Goal: Task Accomplishment & Management: Manage account settings

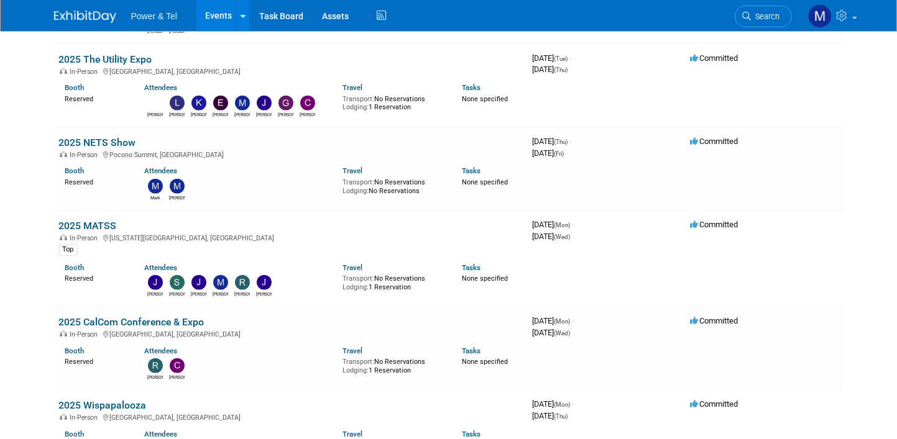
scroll to position [870, 0]
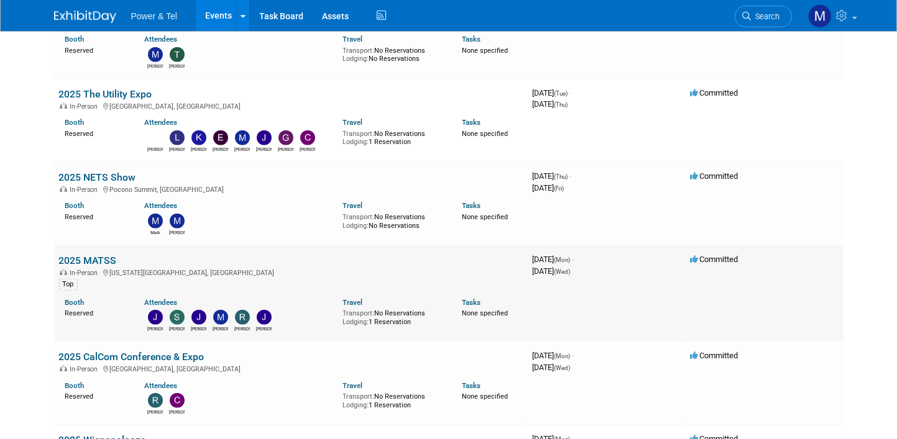
click at [94, 255] on link "2025 MATSS" at bounding box center [88, 261] width 58 height 12
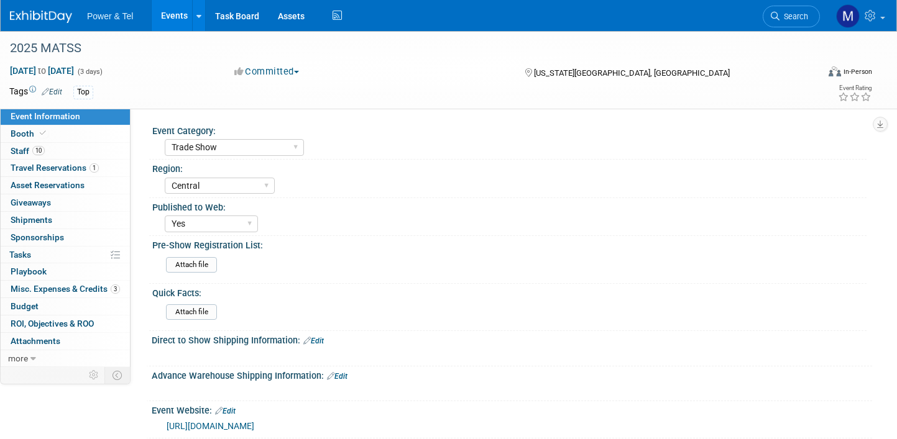
select select "Trade Show"
select select "Central"
select select "Yes"
click at [47, 156] on link "10 Staff 10" at bounding box center [65, 151] width 129 height 17
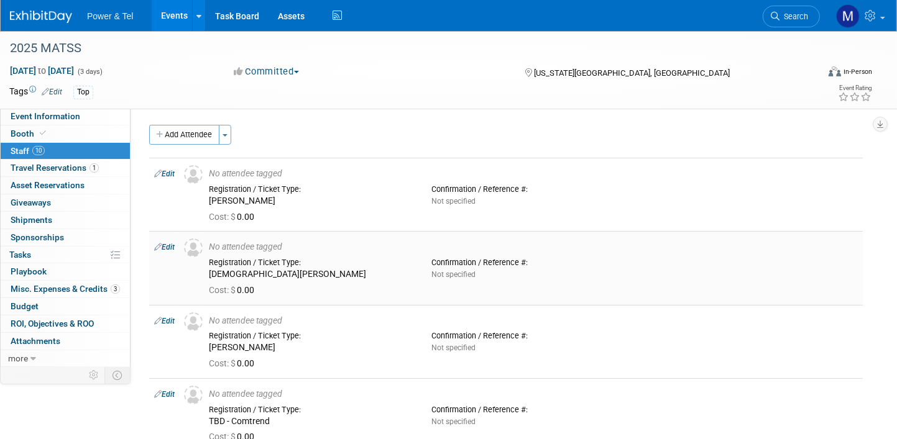
click at [175, 244] on link "Edit" at bounding box center [164, 247] width 21 height 9
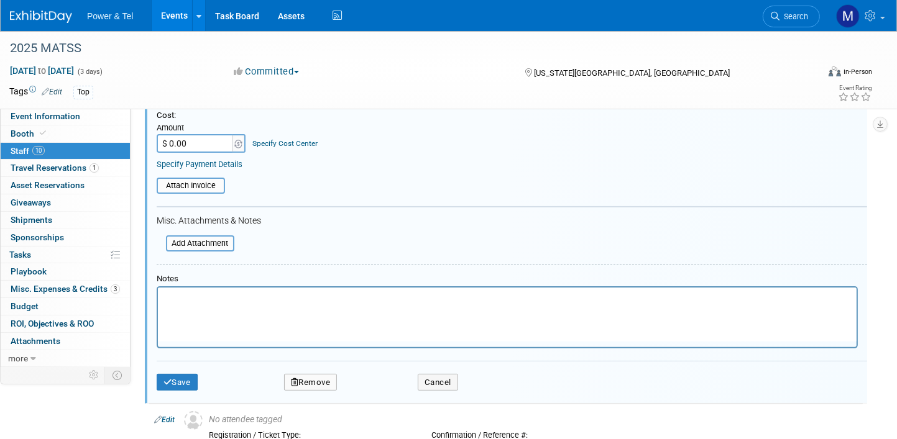
scroll to position [339, 0]
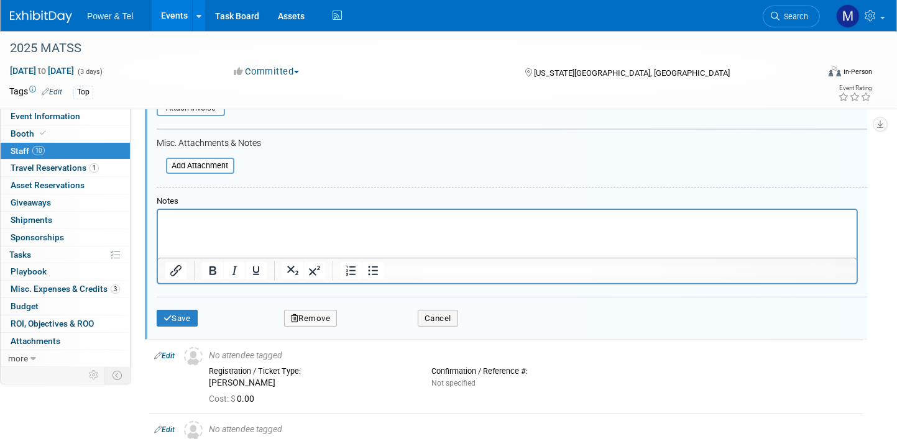
click at [310, 320] on button "Remove" at bounding box center [310, 318] width 53 height 17
click at [374, 319] on link "Yes" at bounding box center [378, 326] width 36 height 20
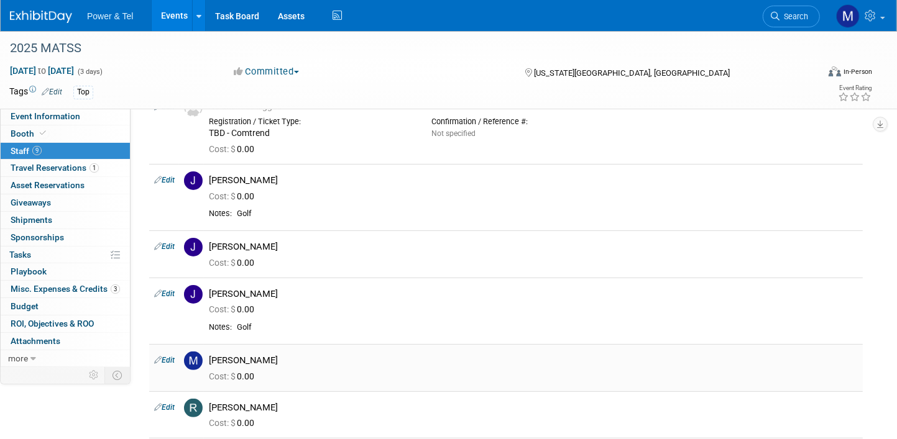
scroll to position [0, 0]
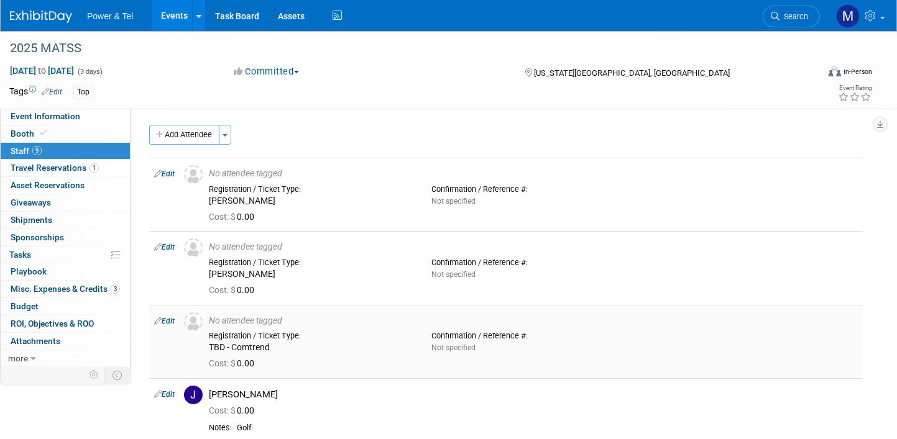
click at [171, 322] on link "Edit" at bounding box center [164, 321] width 21 height 9
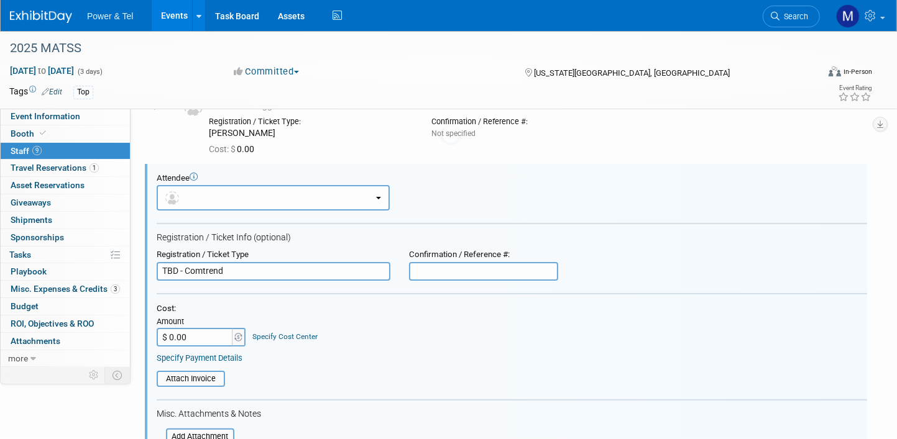
scroll to position [164, 0]
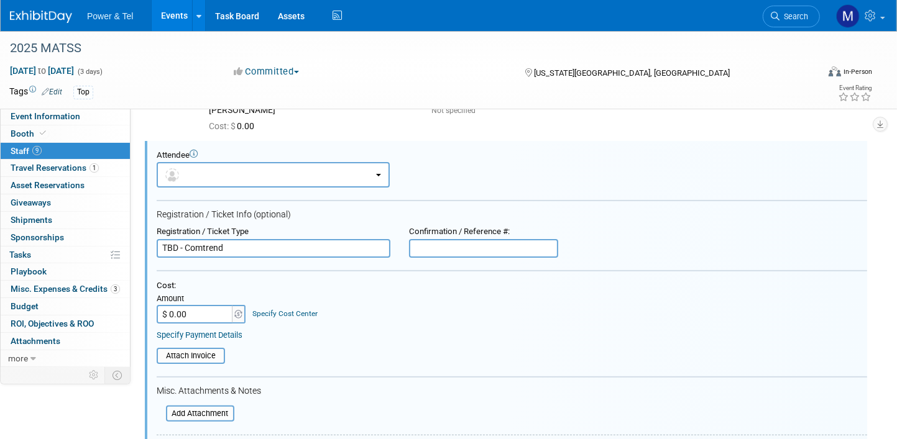
click at [175, 247] on input "TBD - Comtrend" at bounding box center [274, 248] width 234 height 19
click at [176, 246] on input "TBD - Comtrend" at bounding box center [274, 248] width 234 height 19
type input "Tea Salamone - Comtrend"
click at [358, 293] on div "Cost: Amount $ 0.00 Specify Cost Center Cost Center -- Not Specified --" at bounding box center [512, 302] width 710 height 43
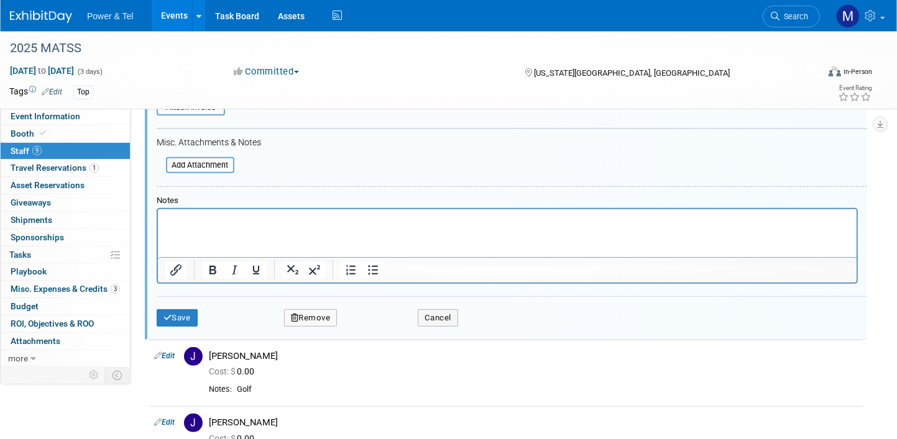
scroll to position [288, 0]
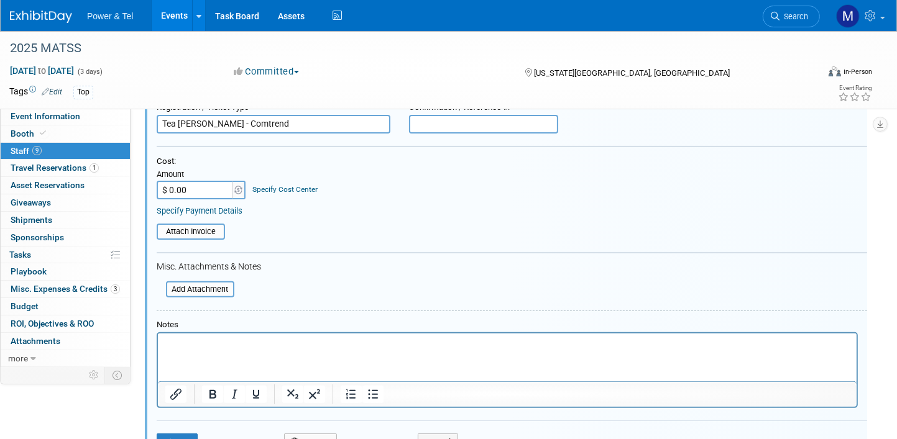
click at [194, 186] on input "$ 0.00" at bounding box center [196, 190] width 78 height 19
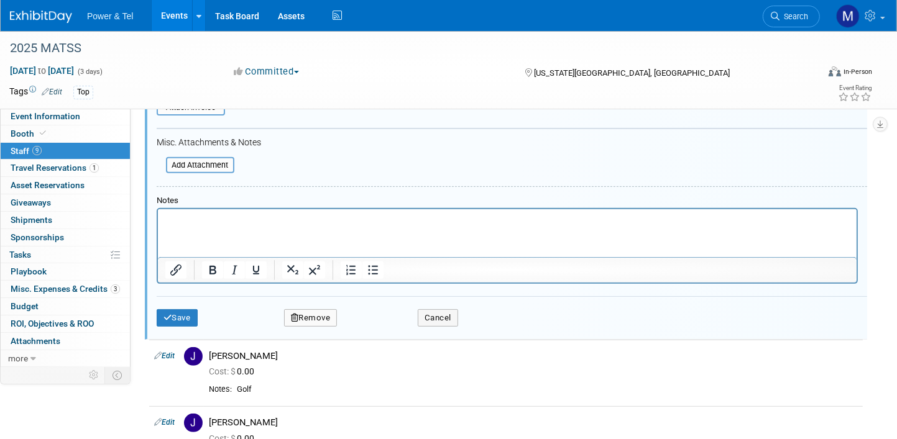
type input "$ 300.00"
click at [175, 325] on div "Save Remove Cancel" at bounding box center [512, 316] width 710 height 40
click at [184, 309] on button "Save" at bounding box center [177, 317] width 41 height 17
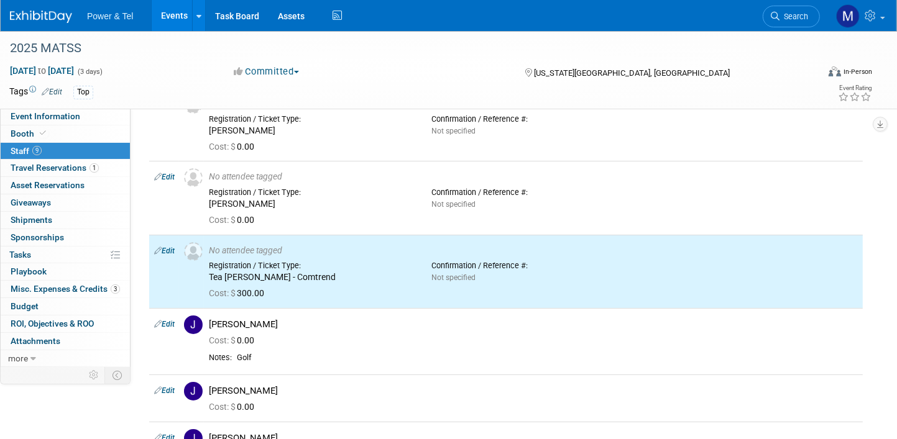
scroll to position [40, 0]
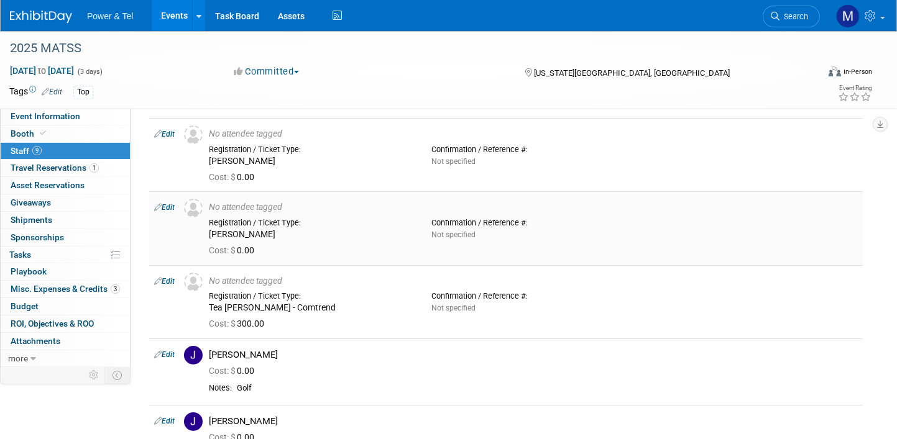
click at [170, 206] on link "Edit" at bounding box center [164, 207] width 21 height 9
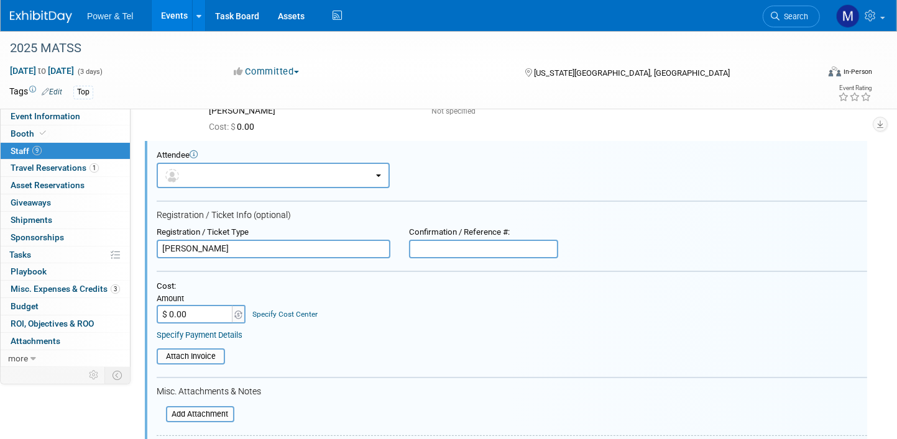
scroll to position [463, 0]
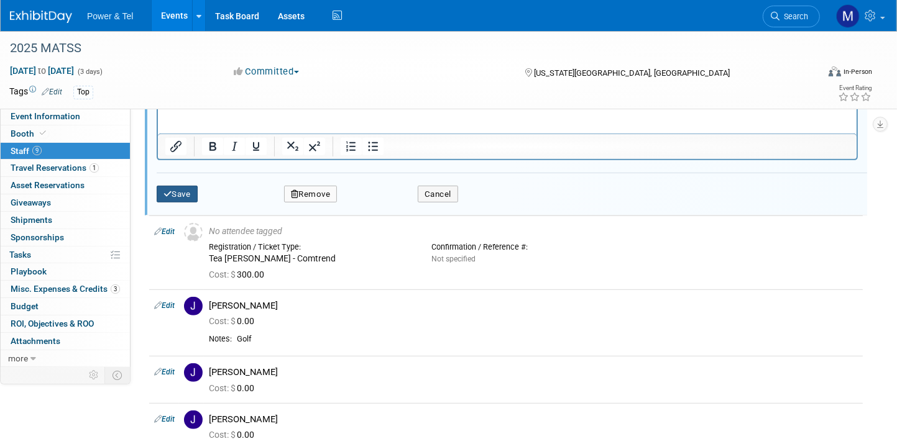
drag, startPoint x: 195, startPoint y: 193, endPoint x: 245, endPoint y: 201, distance: 50.3
click at [195, 193] on button "Save" at bounding box center [177, 194] width 41 height 17
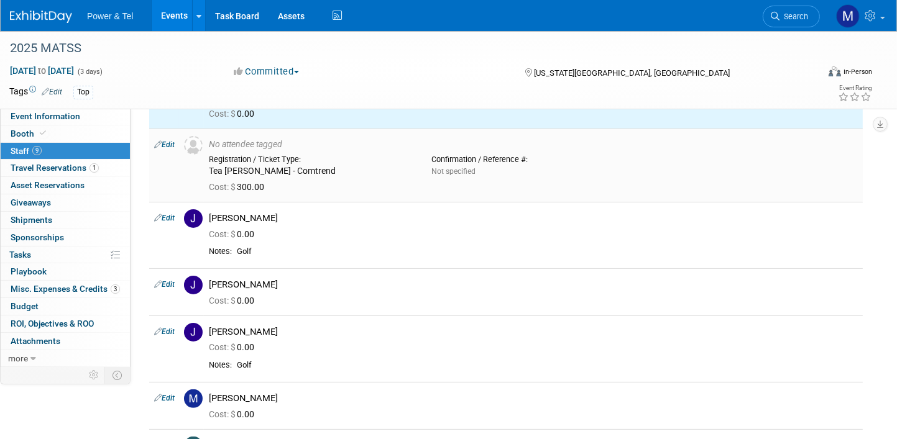
scroll to position [0, 0]
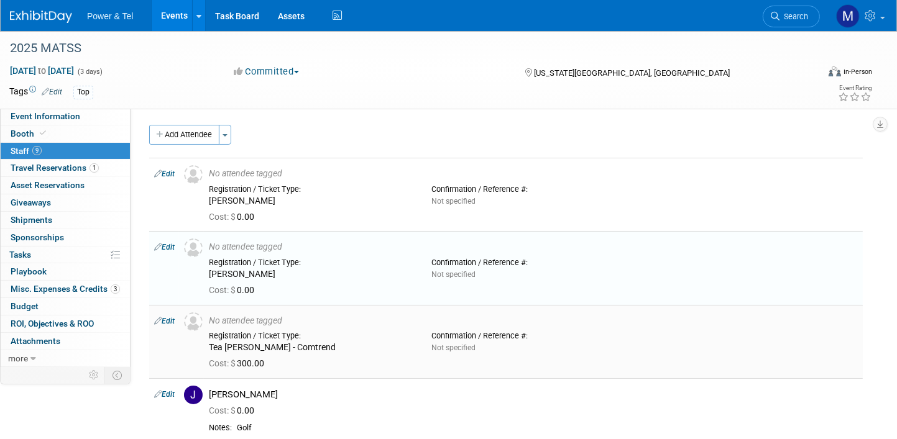
click at [175, 317] on link "Edit" at bounding box center [164, 321] width 21 height 9
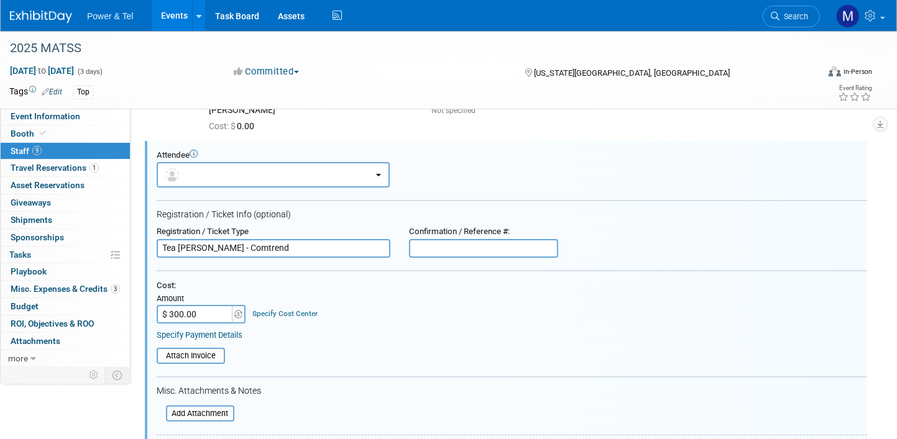
click at [183, 367] on form "Attendee <img src="https://www.exhibitday.com/Images/Unassigned-User-Icon.png" …" at bounding box center [512, 360] width 710 height 421
click at [189, 358] on input "file" at bounding box center [150, 356] width 148 height 14
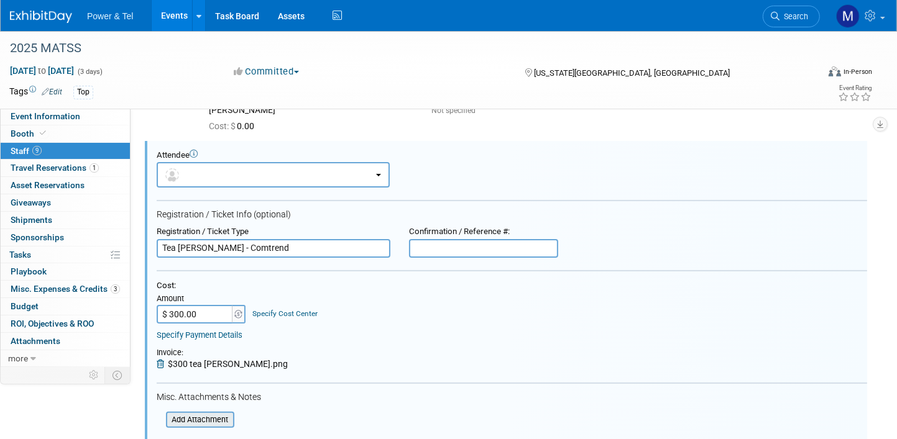
click at [183, 413] on input "file" at bounding box center [159, 420] width 148 height 14
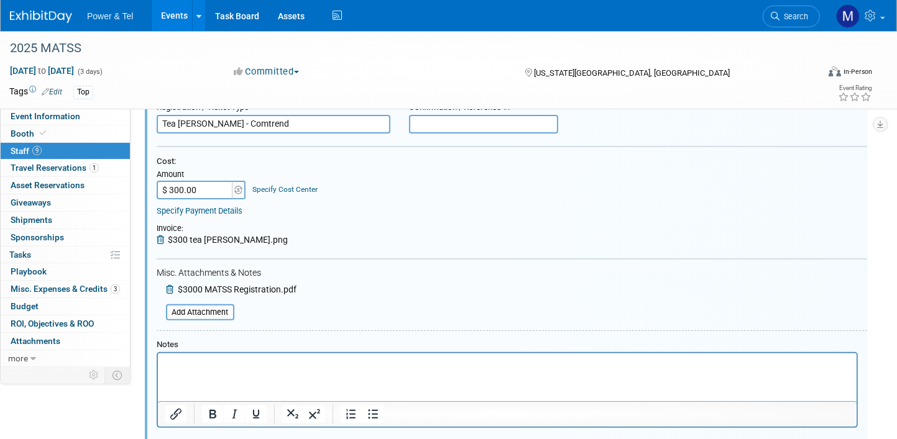
click at [170, 286] on icon at bounding box center [171, 289] width 10 height 9
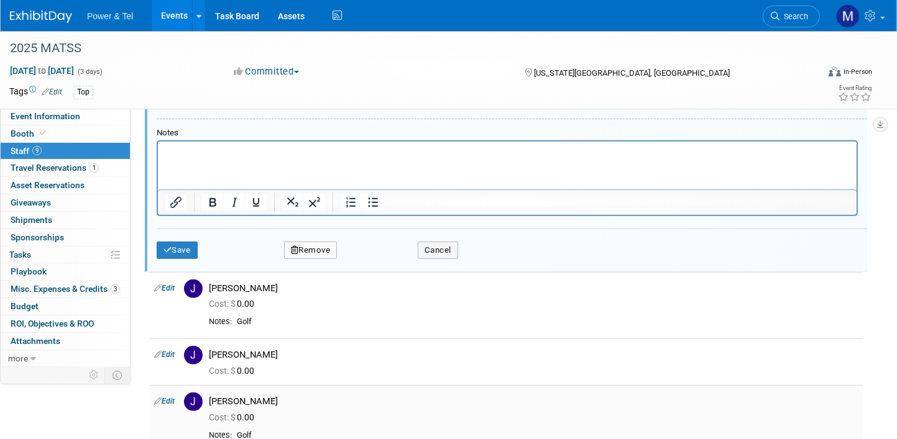
scroll to position [537, 0]
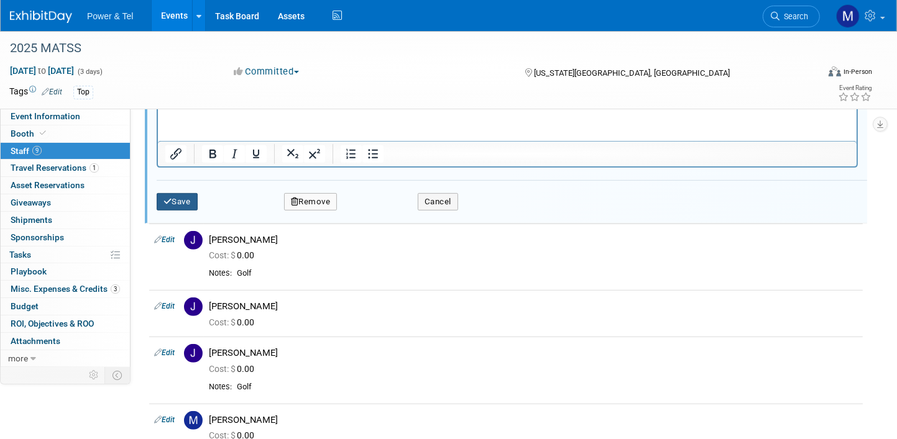
click at [176, 193] on button "Save" at bounding box center [177, 201] width 41 height 17
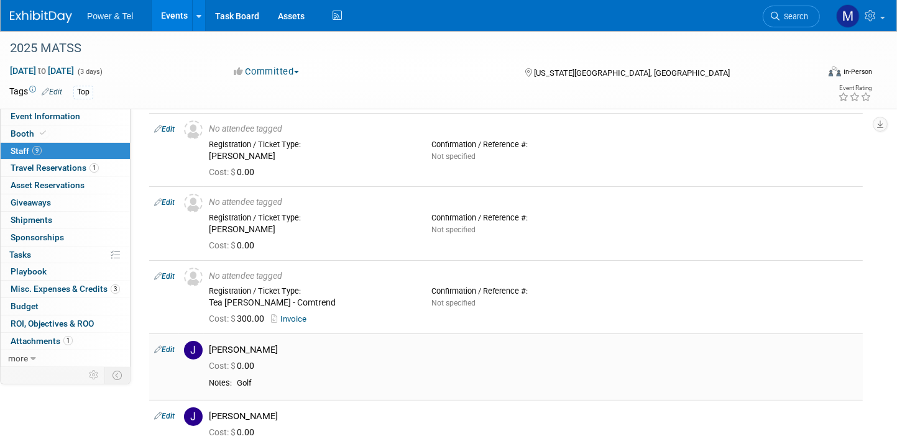
scroll to position [0, 0]
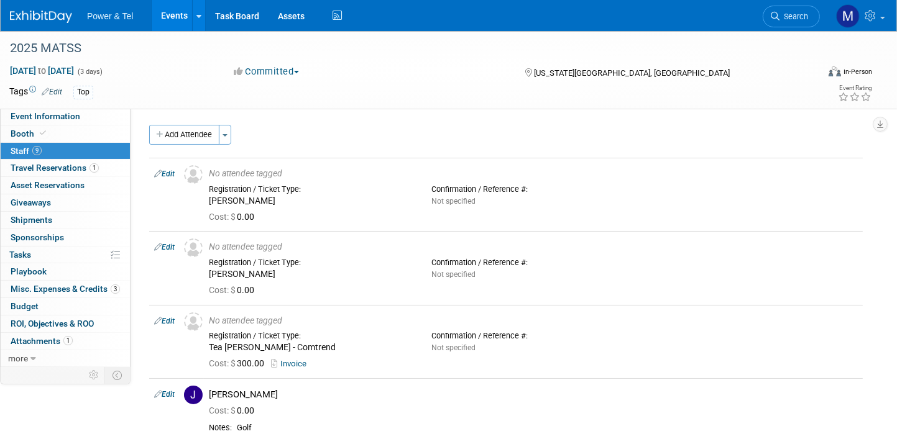
drag, startPoint x: 171, startPoint y: 174, endPoint x: 246, endPoint y: 192, distance: 76.7
click at [171, 174] on link "Edit" at bounding box center [164, 174] width 21 height 9
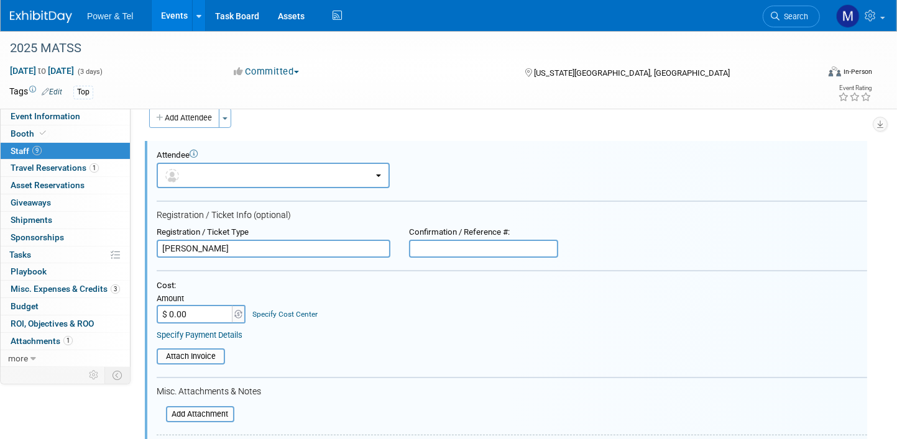
scroll to position [17, 0]
click at [199, 305] on input "$ 0.00" at bounding box center [196, 313] width 78 height 19
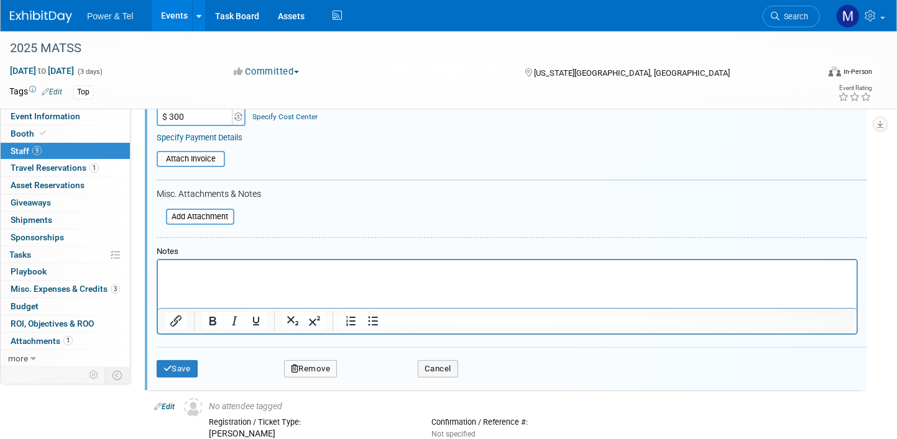
scroll to position [266, 0]
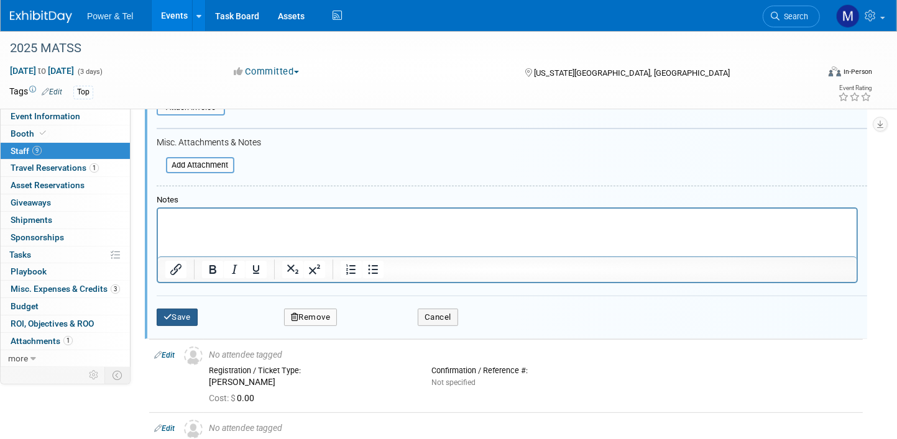
type input "$ 300.00"
click at [158, 314] on button "Save" at bounding box center [177, 317] width 41 height 17
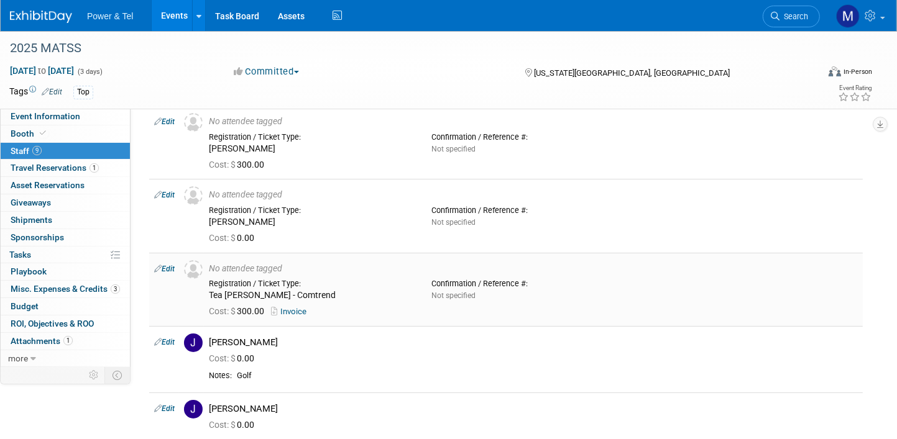
scroll to position [0, 0]
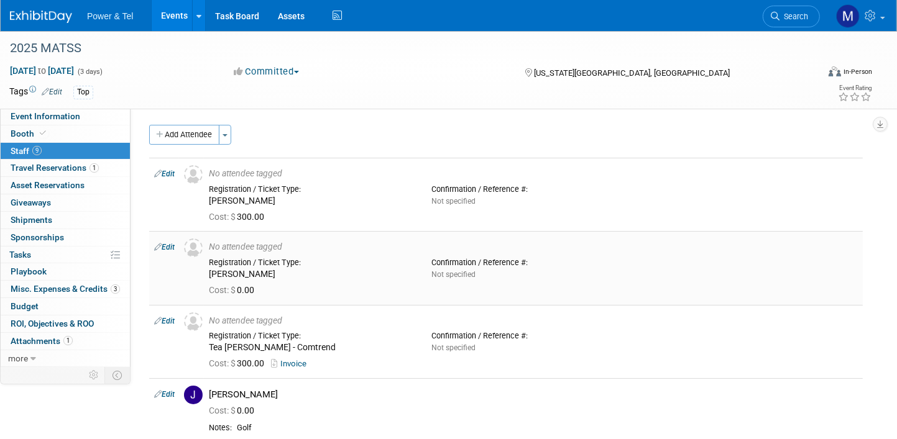
click at [171, 247] on link "Edit" at bounding box center [164, 247] width 21 height 9
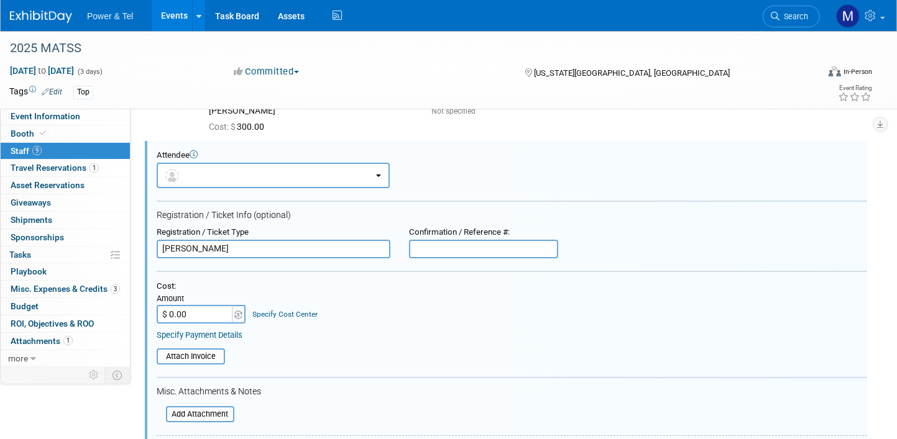
click at [201, 308] on input "$ 0.00" at bounding box center [196, 314] width 78 height 19
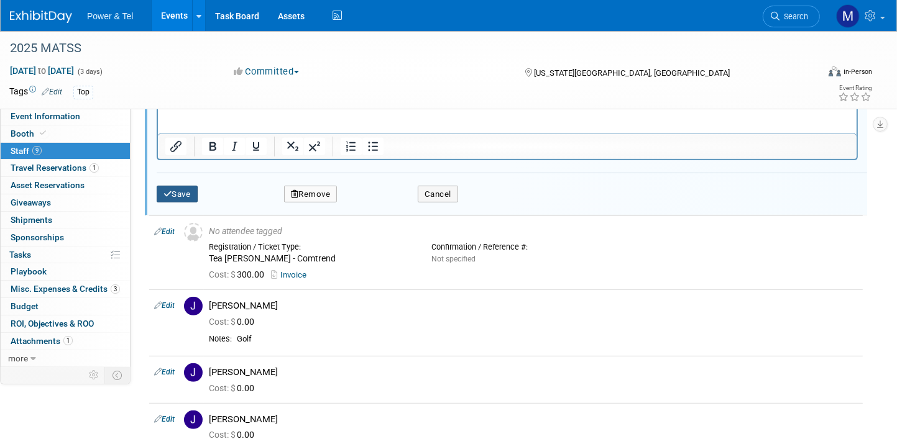
type input "$ 300.00"
click at [196, 192] on button "Save" at bounding box center [177, 194] width 41 height 17
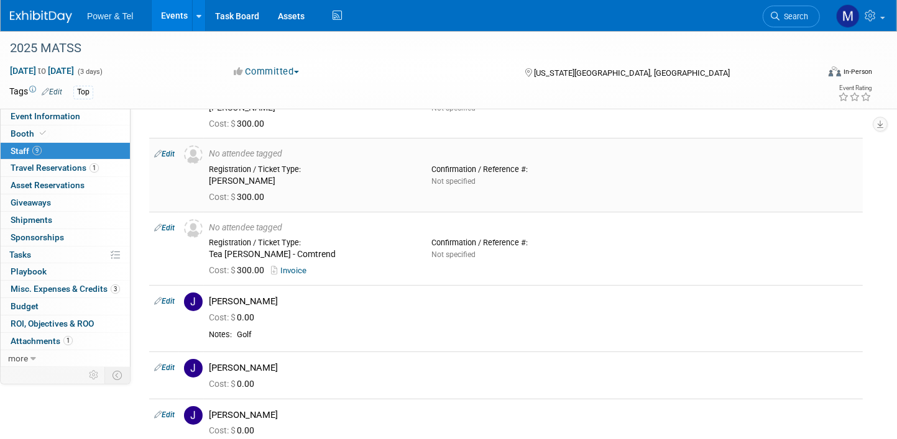
scroll to position [124, 0]
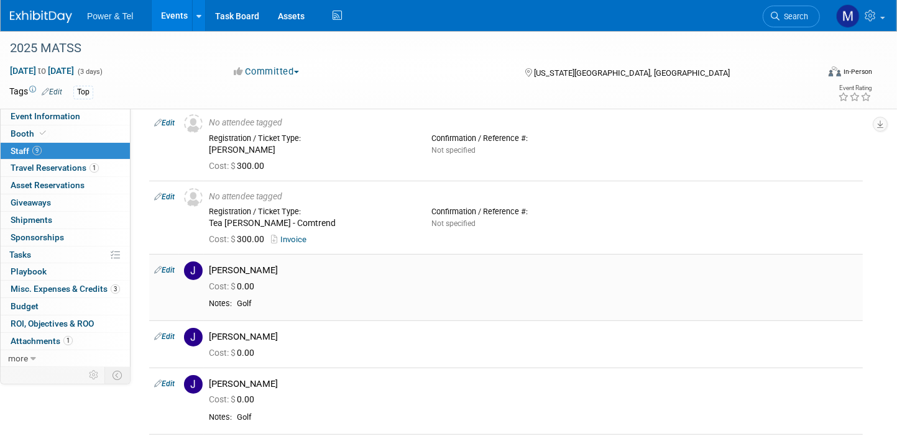
click at [172, 264] on td "Edit" at bounding box center [164, 287] width 30 height 66
click at [172, 268] on link "Edit" at bounding box center [164, 270] width 21 height 9
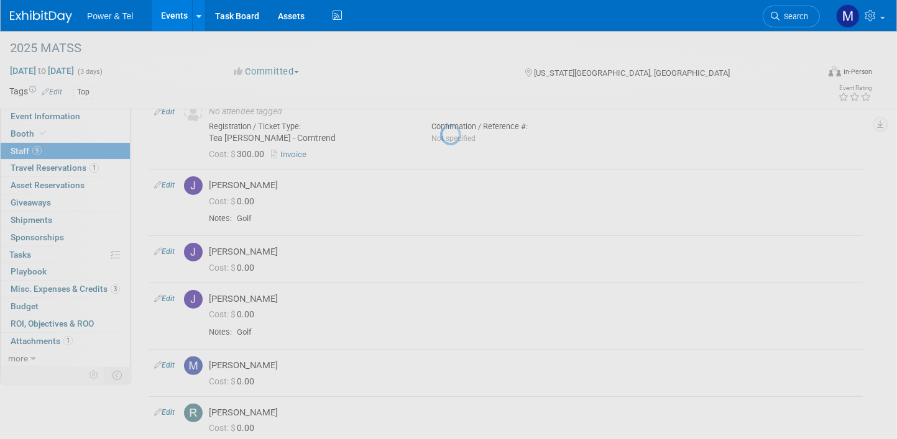
select select "7cd74944-c94a-4d3a-96cc-3cea9e46abb5"
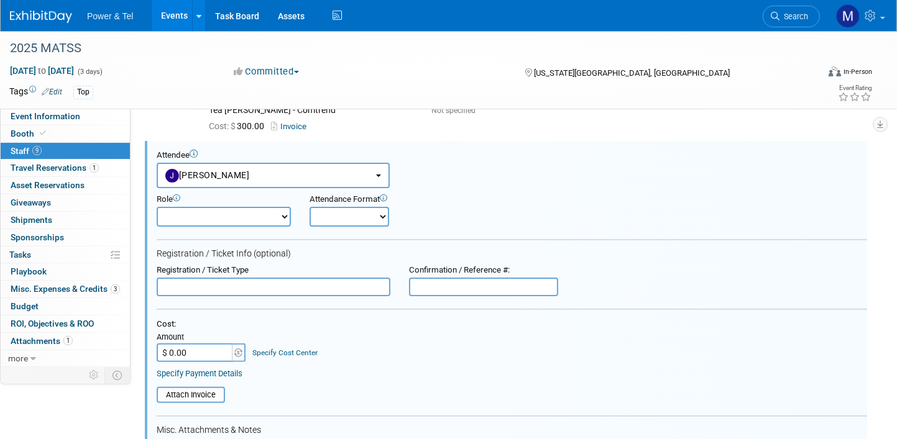
scroll to position [0, 0]
click at [179, 344] on input "$ 0.00" at bounding box center [196, 353] width 78 height 19
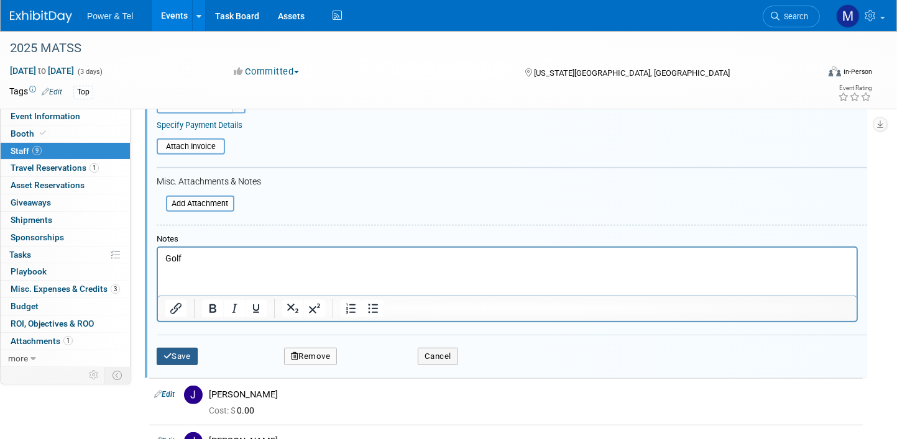
type input "$ 500.00"
click at [190, 352] on button "Save" at bounding box center [177, 356] width 41 height 17
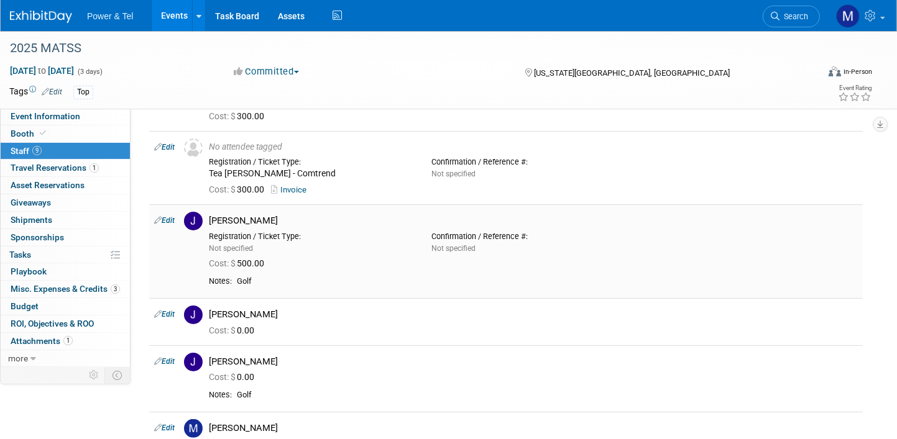
scroll to position [204, 0]
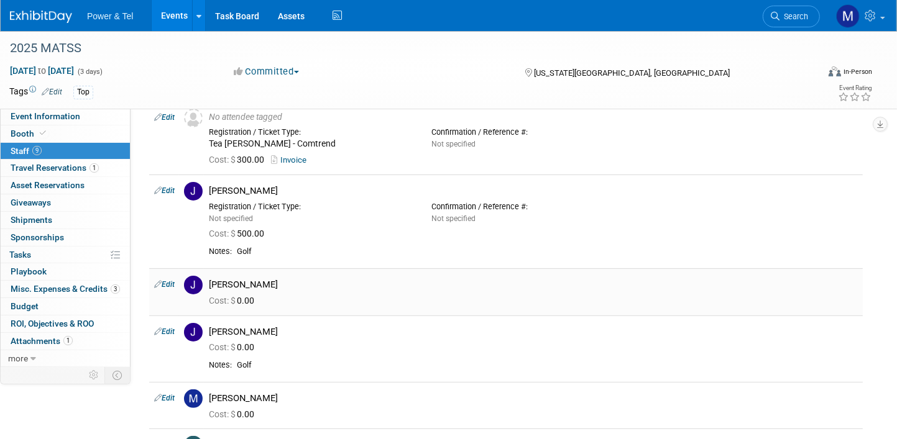
click at [172, 283] on link "Edit" at bounding box center [164, 284] width 21 height 9
select select "2c92d1f6-7588-40ba-8a7f-a8f076e3aba7"
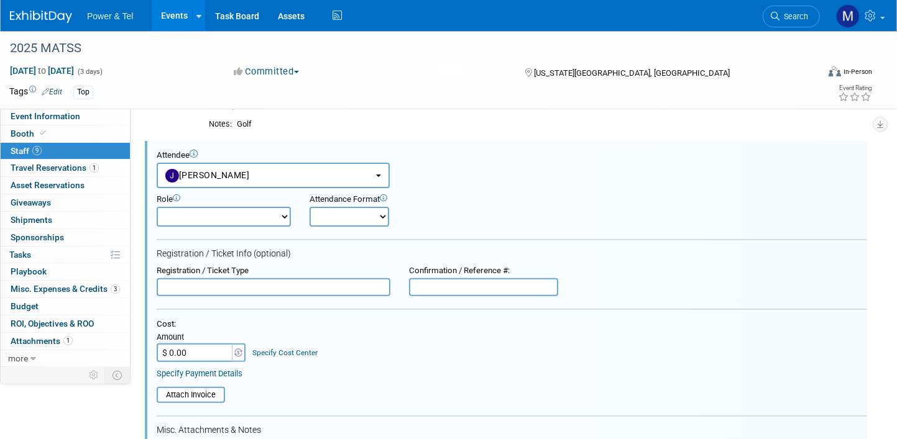
scroll to position [0, 0]
click at [193, 346] on input "$ 0.00" at bounding box center [196, 353] width 78 height 19
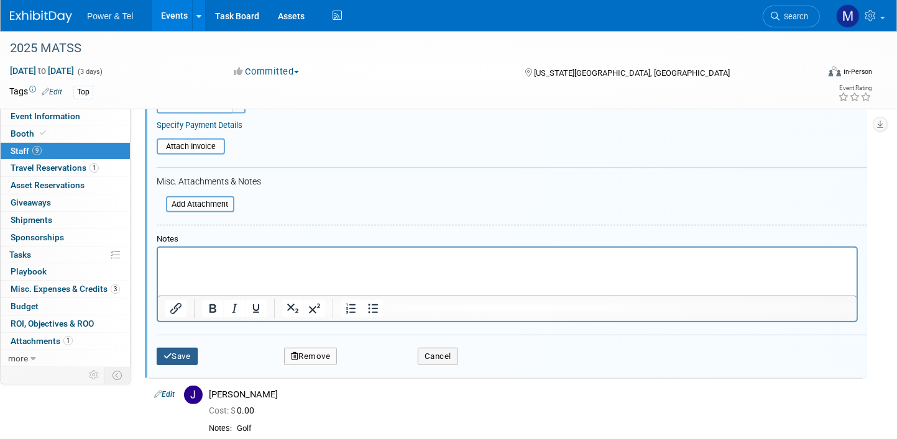
type input "$ 300.00"
click at [183, 348] on button "Save" at bounding box center [177, 356] width 41 height 17
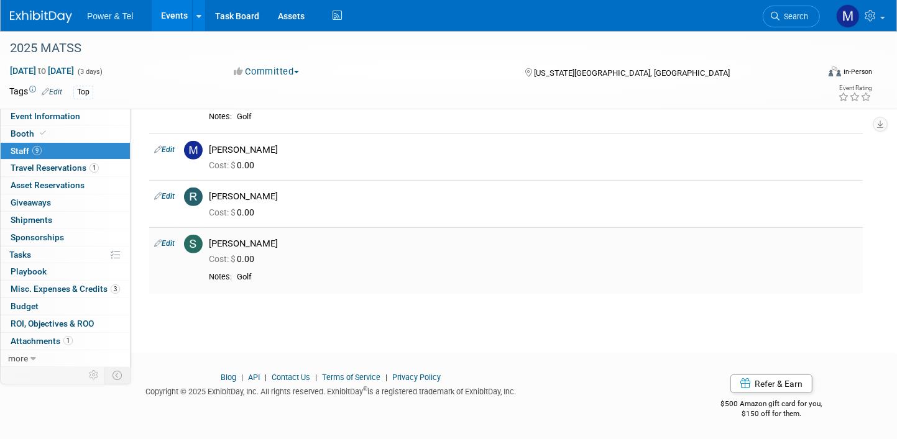
scroll to position [231, 0]
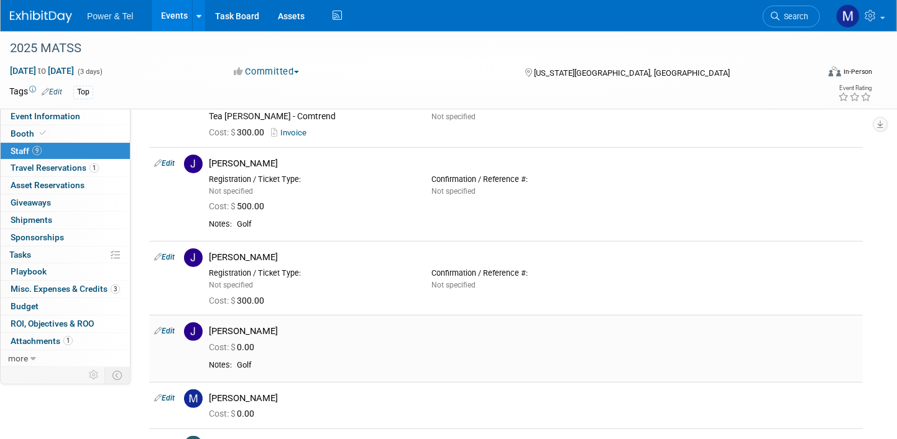
click at [171, 330] on link "Edit" at bounding box center [164, 331] width 21 height 9
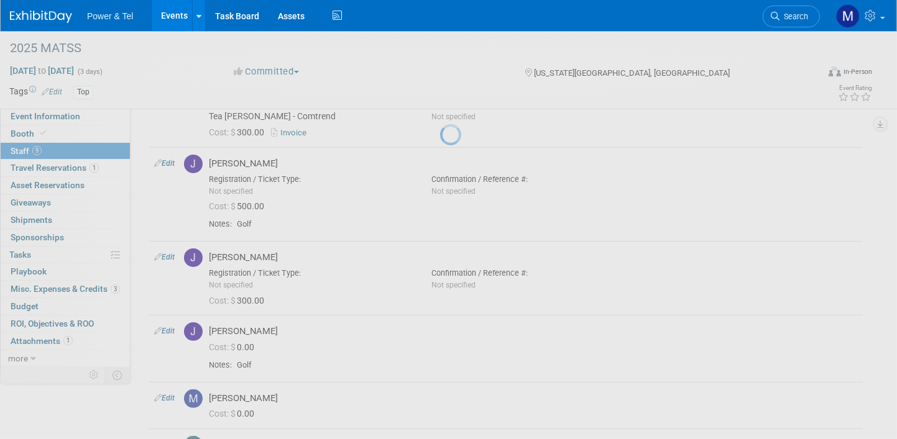
select select "3d890efb-0fbf-41b0-bf3a-9281781ceca6"
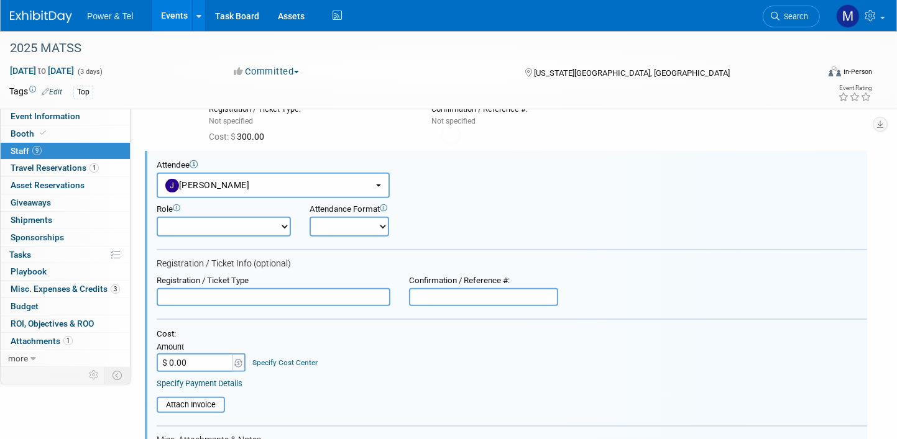
scroll to position [405, 0]
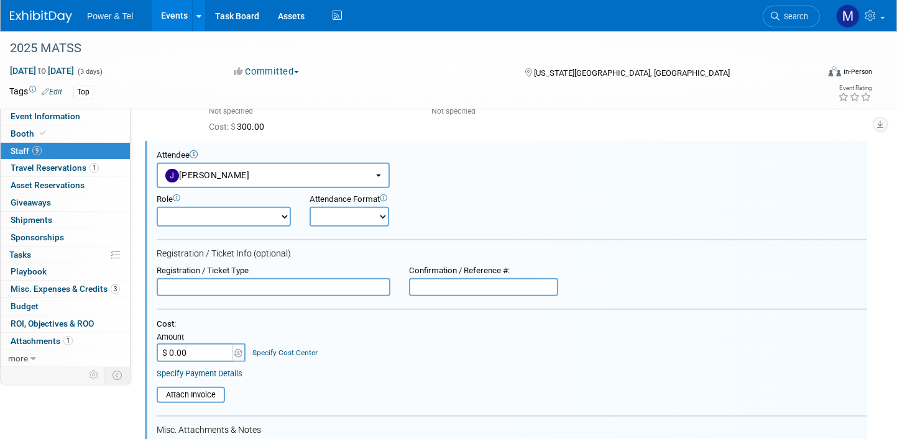
click at [210, 349] on input "$ 0.00" at bounding box center [196, 353] width 78 height 19
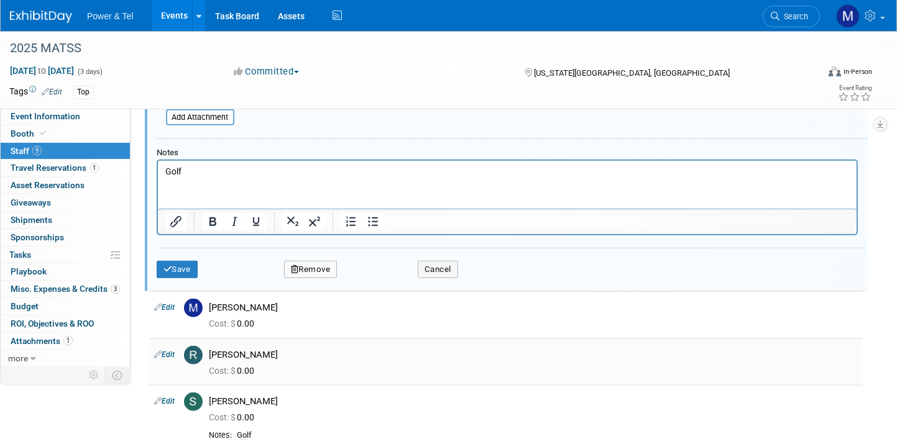
scroll to position [778, 0]
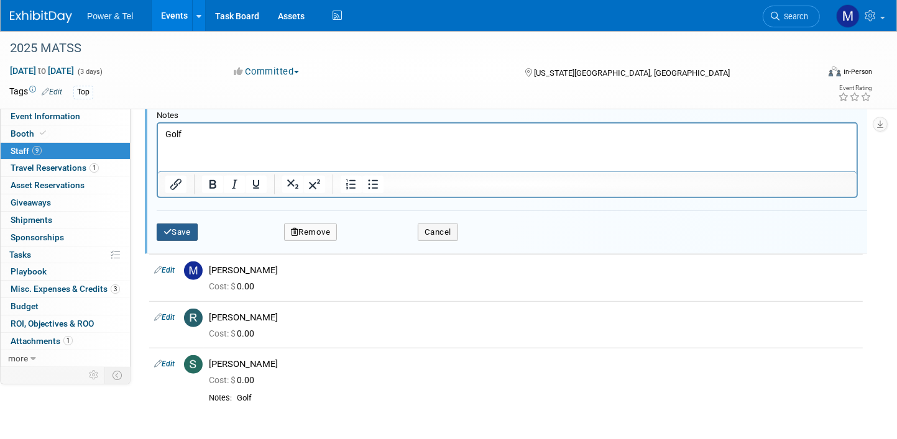
type input "$ 500.00"
click at [180, 224] on button "Save" at bounding box center [177, 232] width 41 height 17
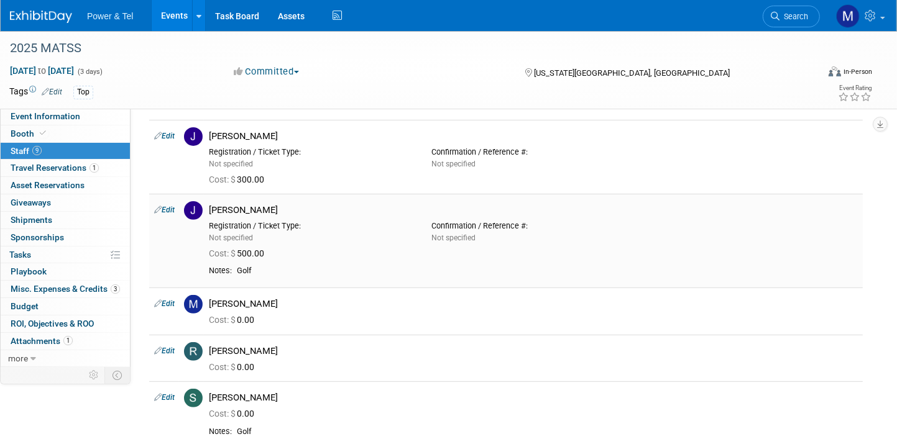
scroll to position [373, 0]
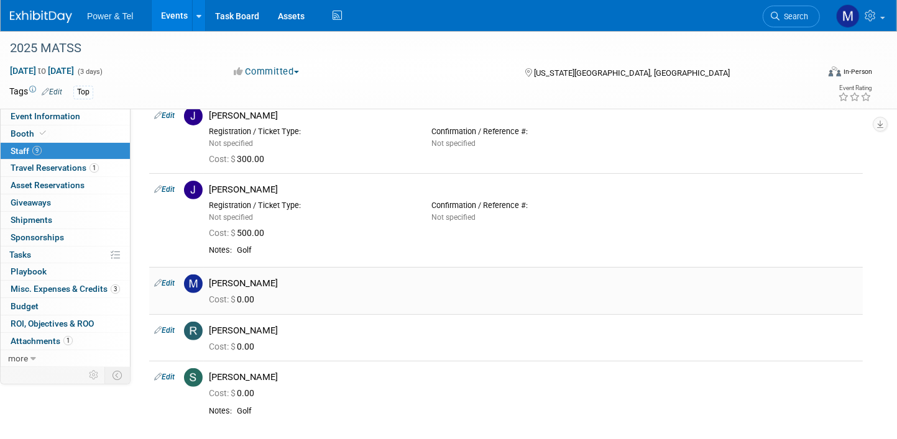
click at [175, 281] on link "Edit" at bounding box center [164, 283] width 21 height 9
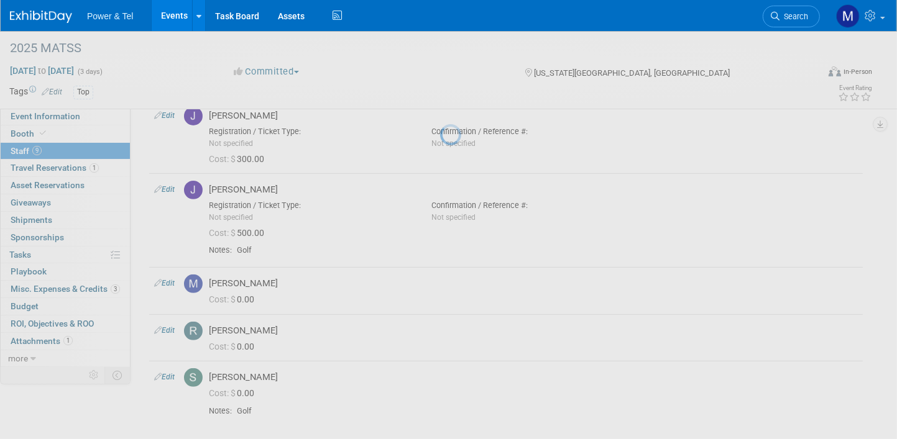
select select "1165dade-28de-4035-bf79-df1c3454e15d"
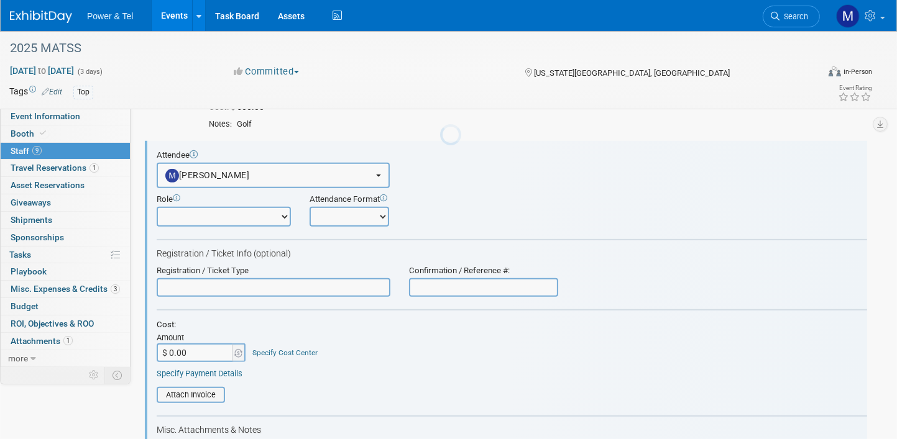
scroll to position [0, 0]
click at [220, 347] on input "$ 0.00" at bounding box center [196, 353] width 78 height 19
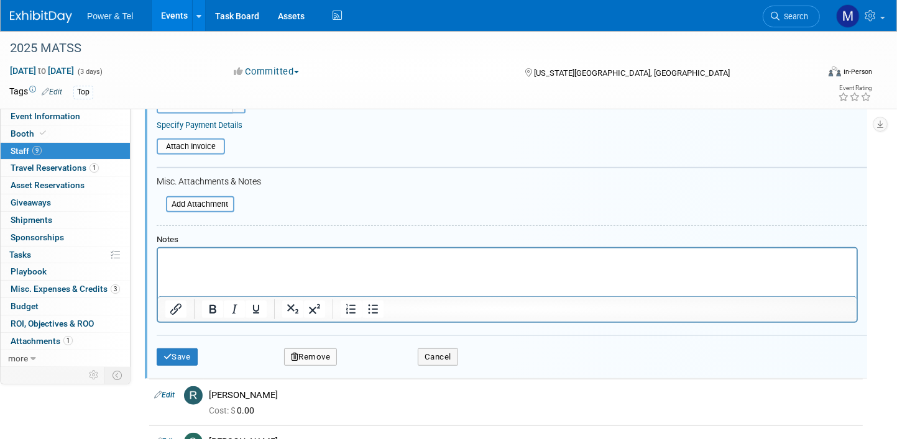
type input "$ 300.00"
click at [201, 357] on td "Save" at bounding box center [208, 357] width 103 height 17
click at [189, 357] on button "Save" at bounding box center [177, 357] width 41 height 17
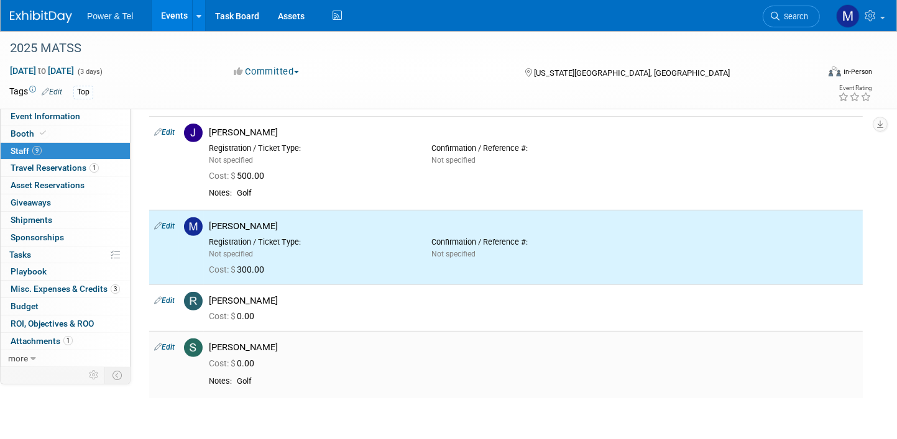
scroll to position [410, 0]
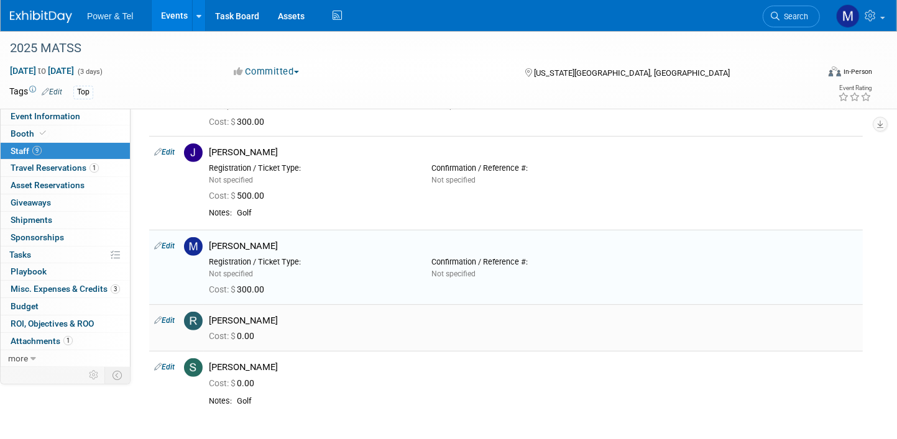
click at [173, 325] on td "Edit" at bounding box center [164, 327] width 30 height 47
click at [163, 316] on link "Edit" at bounding box center [164, 320] width 21 height 9
select select "c13277f0-f475-4378-b405-d722de7bfa8b"
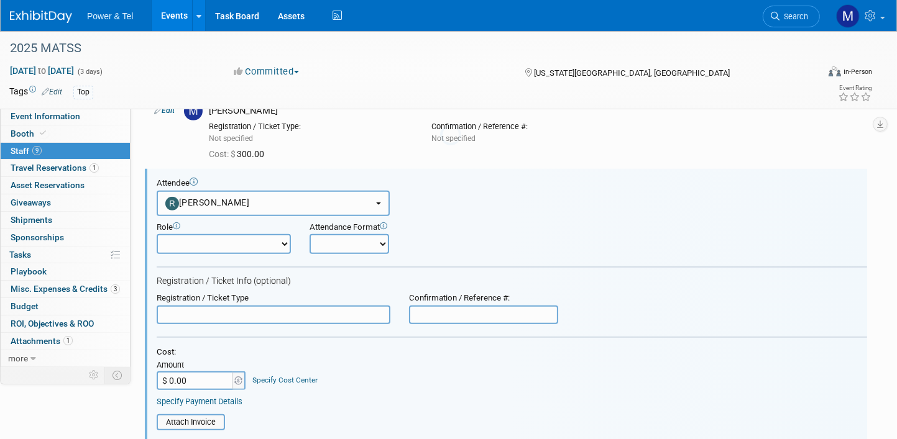
scroll to position [573, 0]
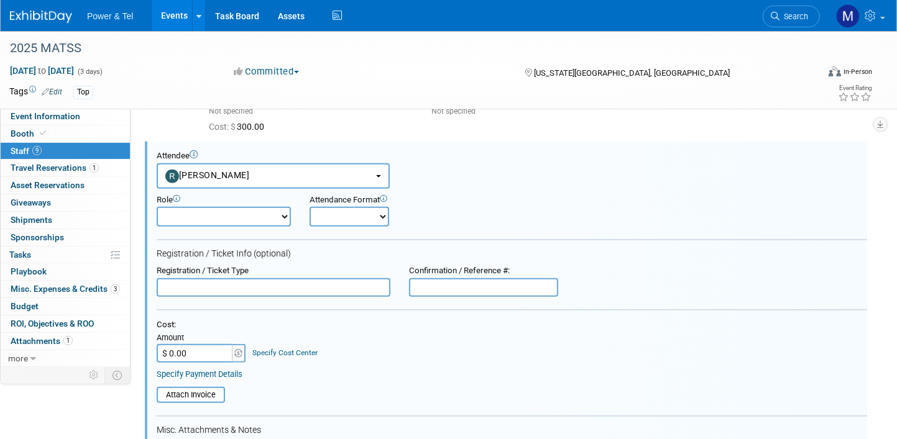
click at [196, 348] on input "$ 0.00" at bounding box center [196, 353] width 78 height 19
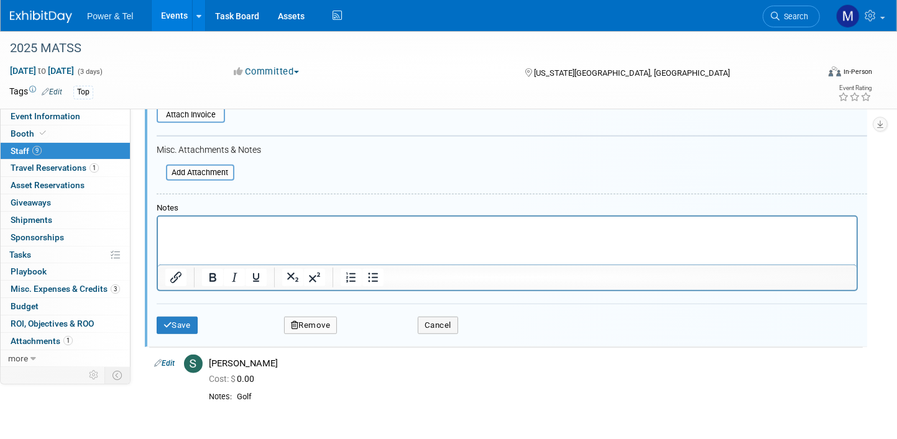
scroll to position [821, 0]
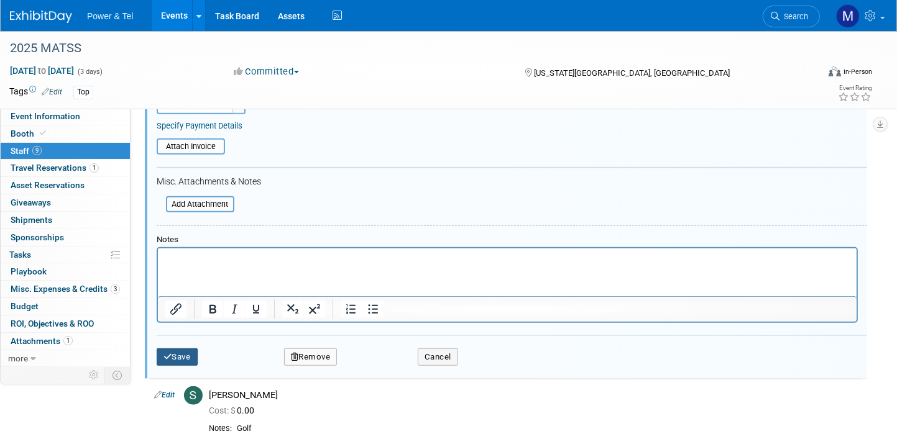
type input "$ 300.00"
click at [181, 350] on button "Save" at bounding box center [177, 357] width 41 height 17
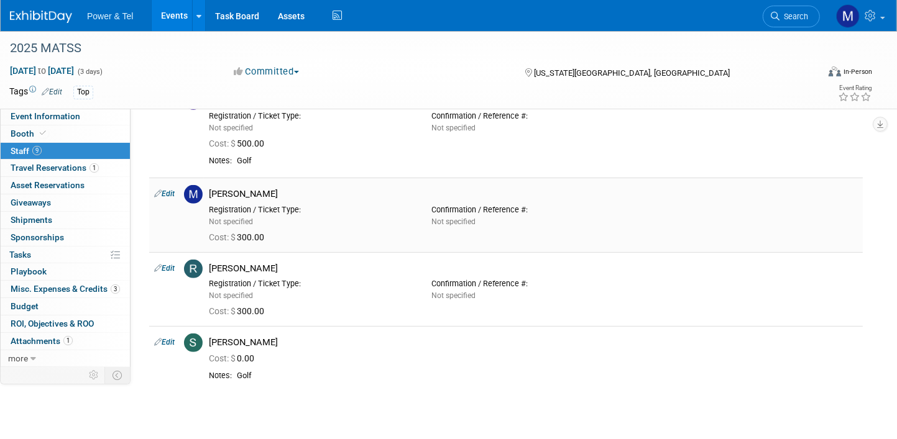
scroll to position [497, 0]
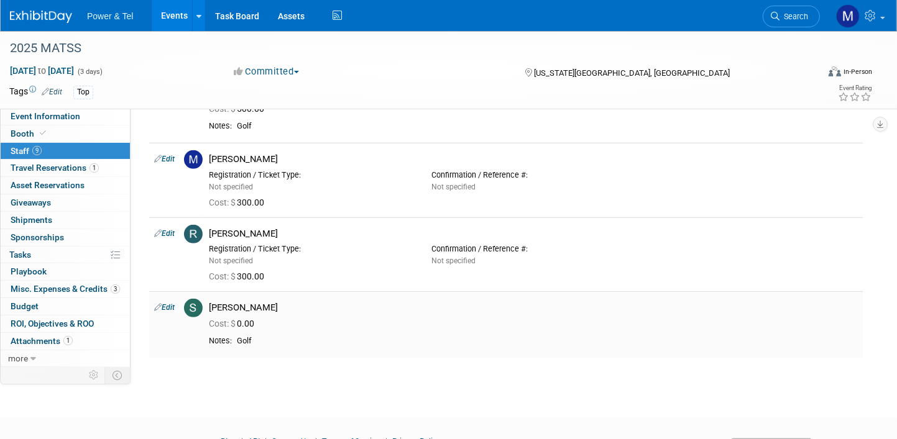
click at [168, 306] on link "Edit" at bounding box center [164, 307] width 21 height 9
select select "27b744ed-5f46-4167-86f9-b2c2a22e506a"
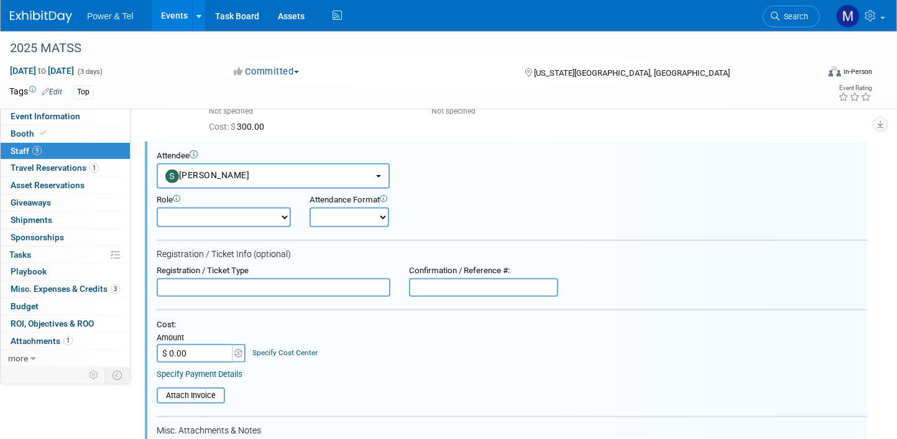
scroll to position [0, 0]
click at [217, 339] on div "Amount" at bounding box center [202, 338] width 90 height 11
click at [214, 344] on input "$ 0.00" at bounding box center [196, 353] width 78 height 19
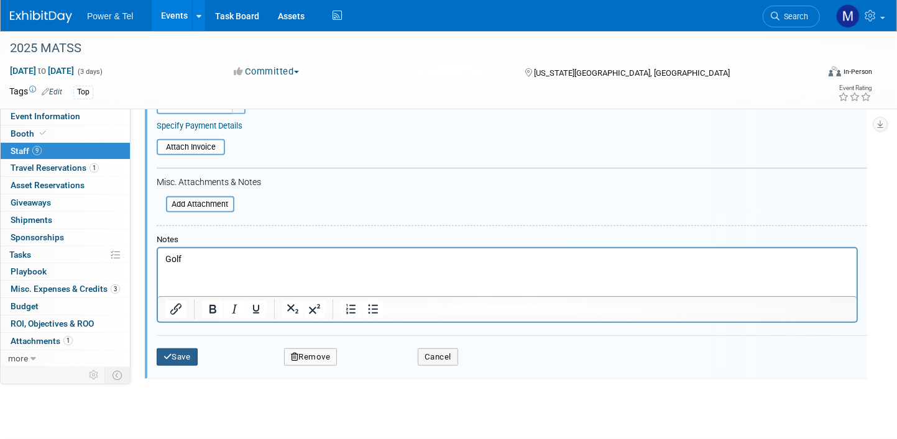
type input "$ 500.00"
click at [177, 354] on button "Save" at bounding box center [177, 357] width 41 height 17
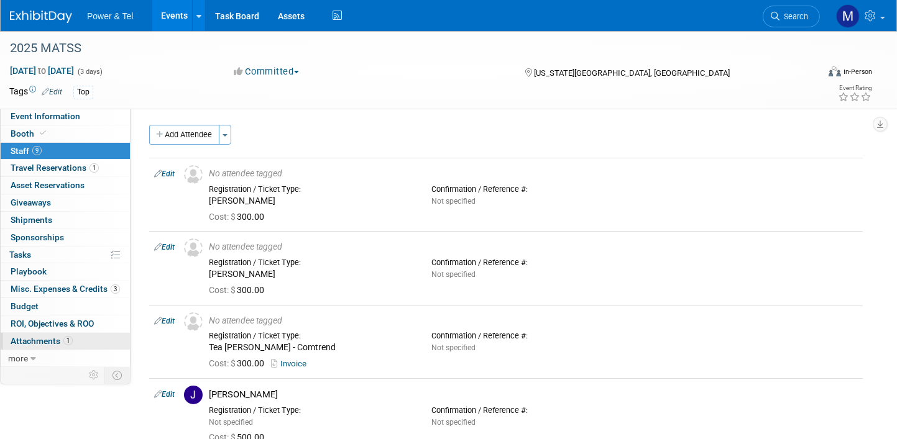
click at [68, 342] on span "1" at bounding box center [67, 340] width 9 height 9
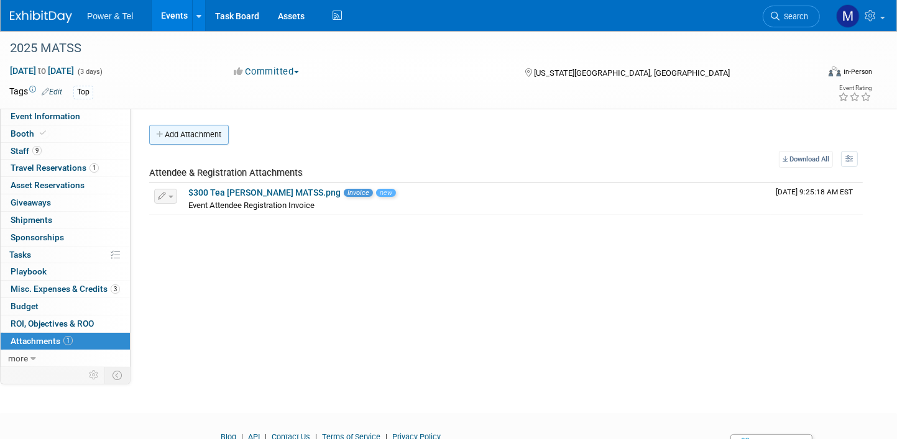
click at [194, 134] on button "Add Attachment" at bounding box center [189, 135] width 80 height 20
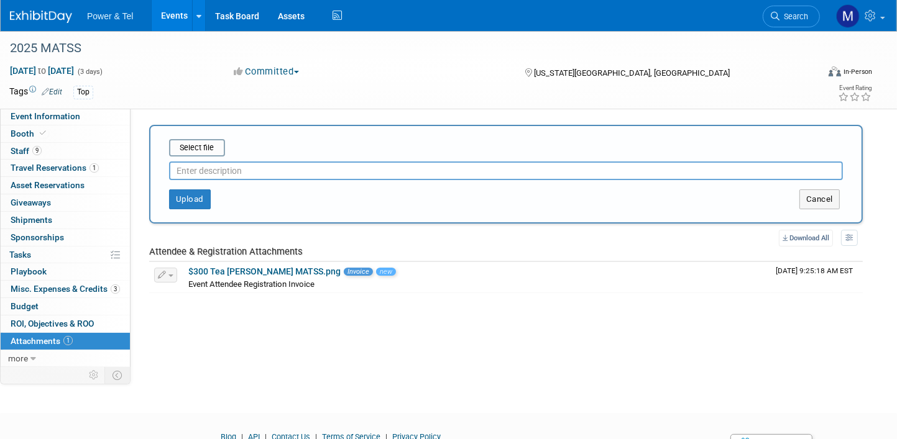
drag, startPoint x: 213, startPoint y: 171, endPoint x: 255, endPoint y: 216, distance: 61.5
click at [213, 170] on input "text" at bounding box center [505, 171] width 673 height 19
click at [194, 201] on button "Upload" at bounding box center [190, 199] width 42 height 20
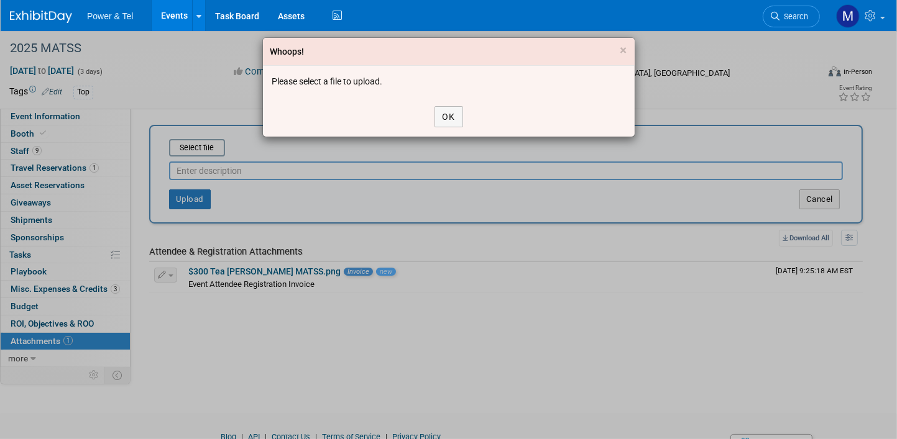
click at [427, 116] on div "OK" at bounding box center [449, 117] width 372 height 40
click at [447, 116] on button "OK" at bounding box center [448, 116] width 29 height 21
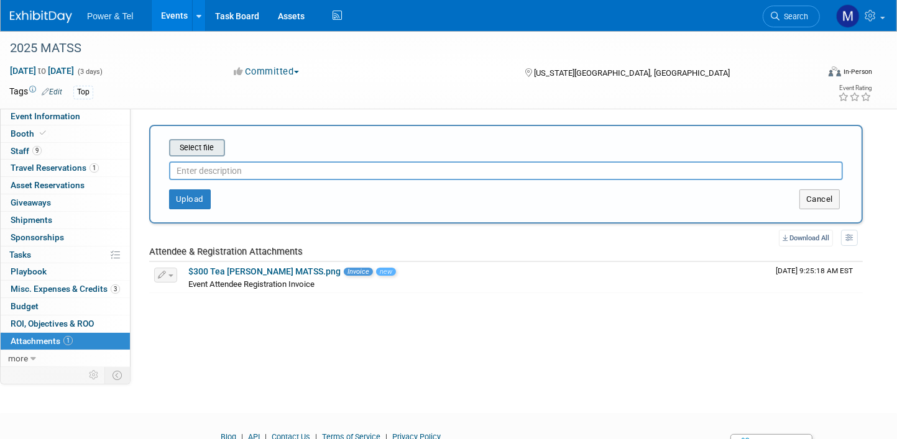
click at [185, 143] on input "file" at bounding box center [150, 147] width 148 height 15
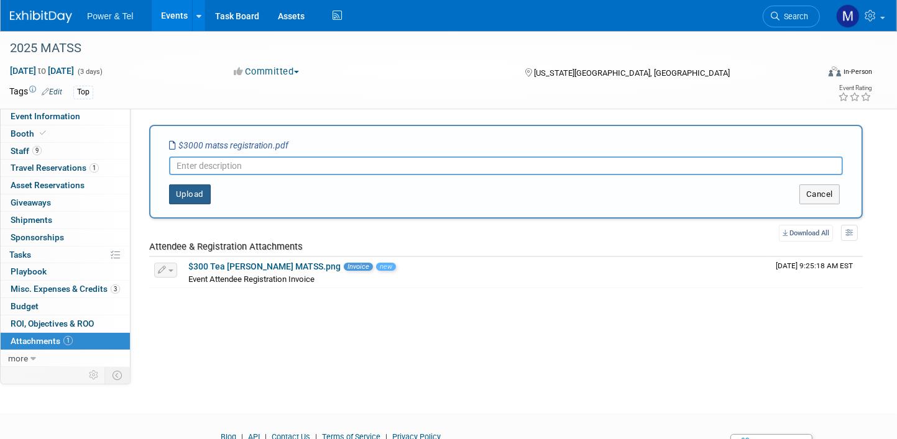
click at [177, 185] on button "Upload" at bounding box center [190, 195] width 42 height 20
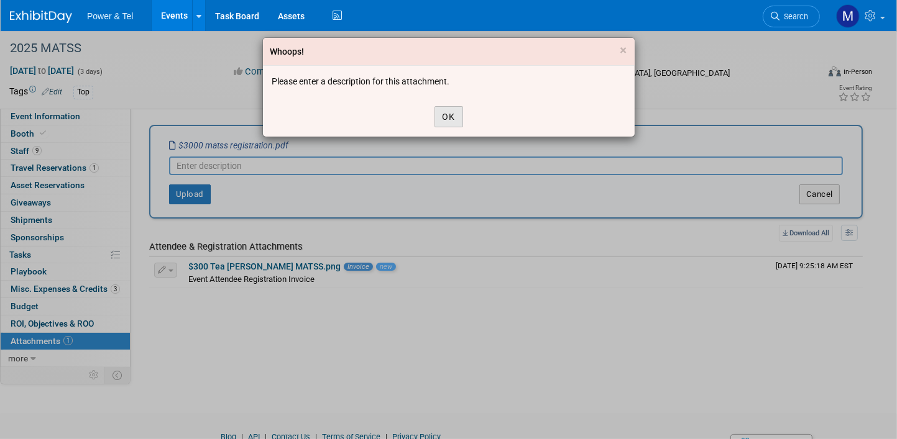
click at [437, 116] on button "OK" at bounding box center [448, 116] width 29 height 21
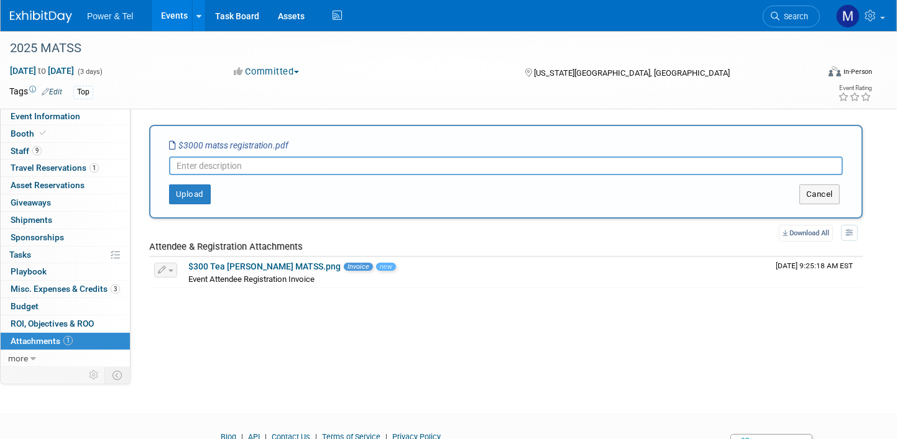
click at [293, 168] on input "text" at bounding box center [505, 166] width 673 height 19
type input "Attendee Registration"
click at [201, 193] on button "Upload" at bounding box center [190, 195] width 42 height 20
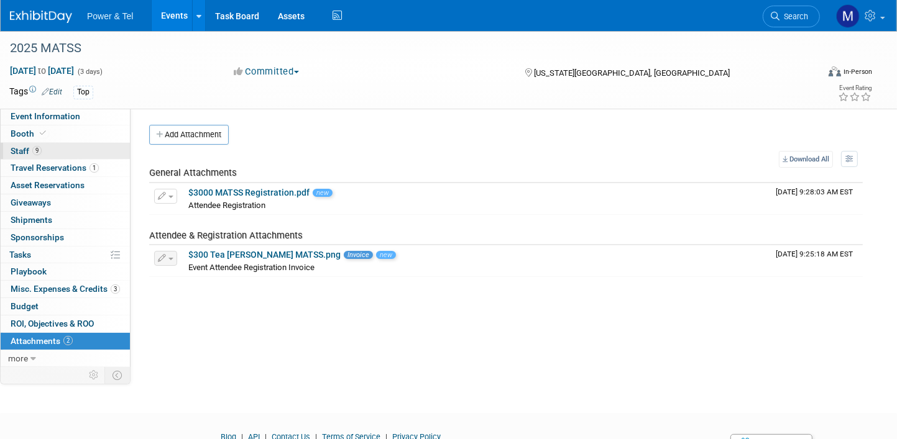
click at [70, 143] on link "9 Staff 9" at bounding box center [65, 151] width 129 height 17
